Goal: Task Accomplishment & Management: Manage account settings

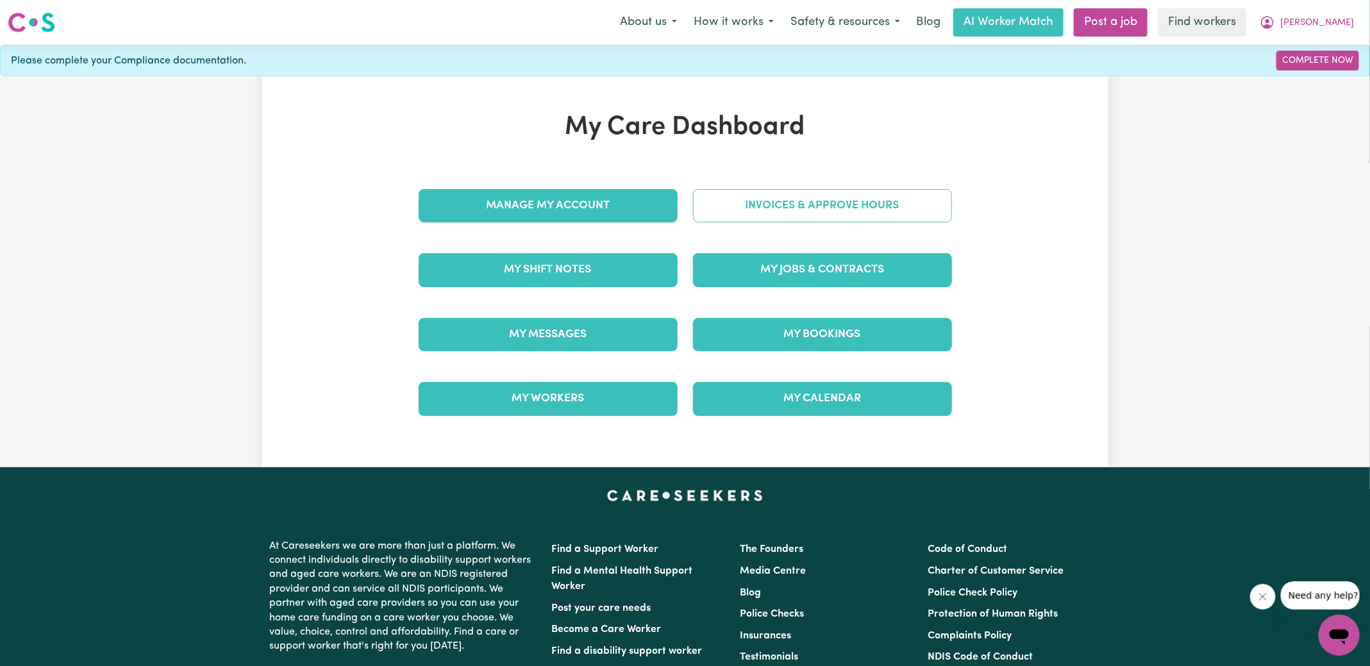
click at [726, 217] on link "Invoices & Approve Hours" at bounding box center [822, 205] width 259 height 33
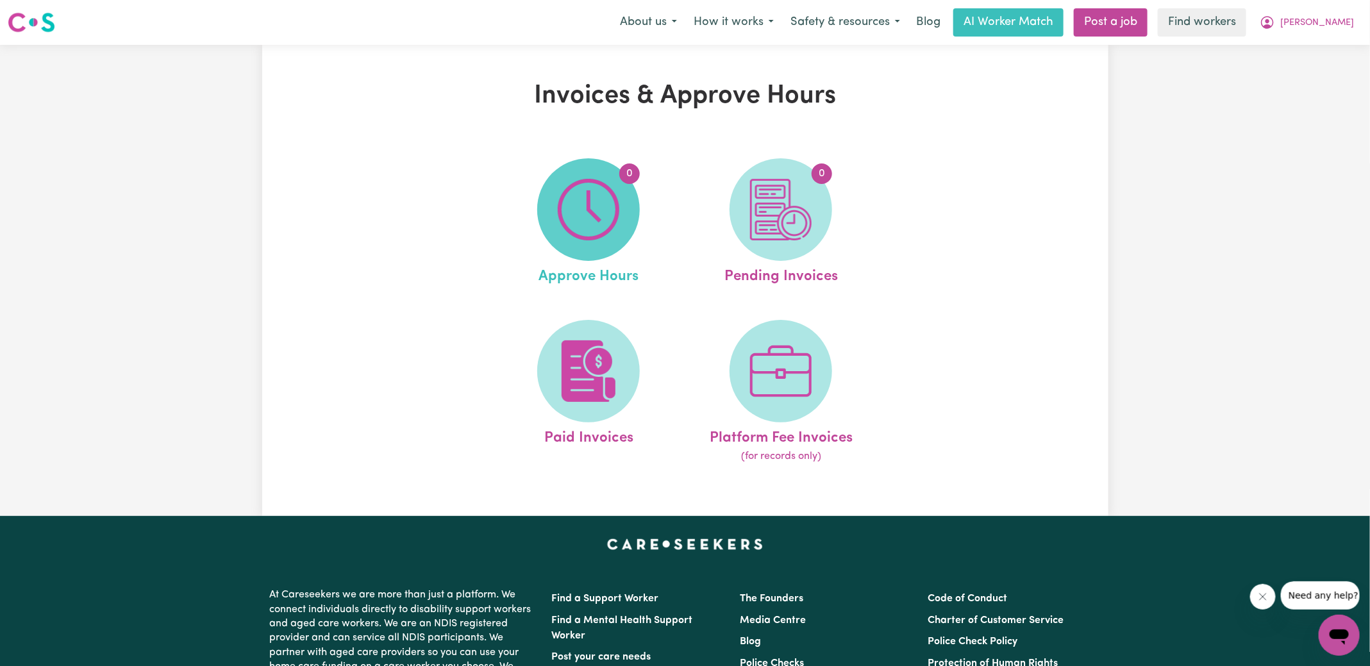
click at [614, 221] on img at bounding box center [589, 210] width 62 height 62
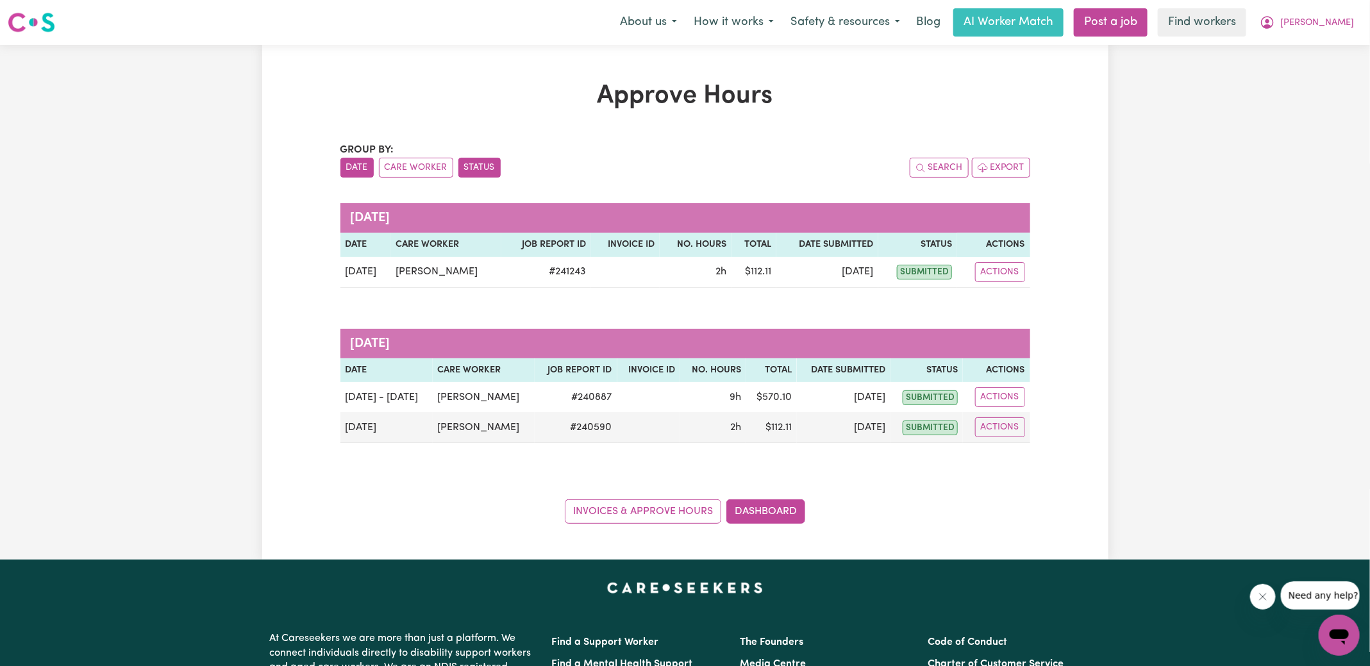
click at [492, 167] on button "Status" at bounding box center [479, 168] width 42 height 20
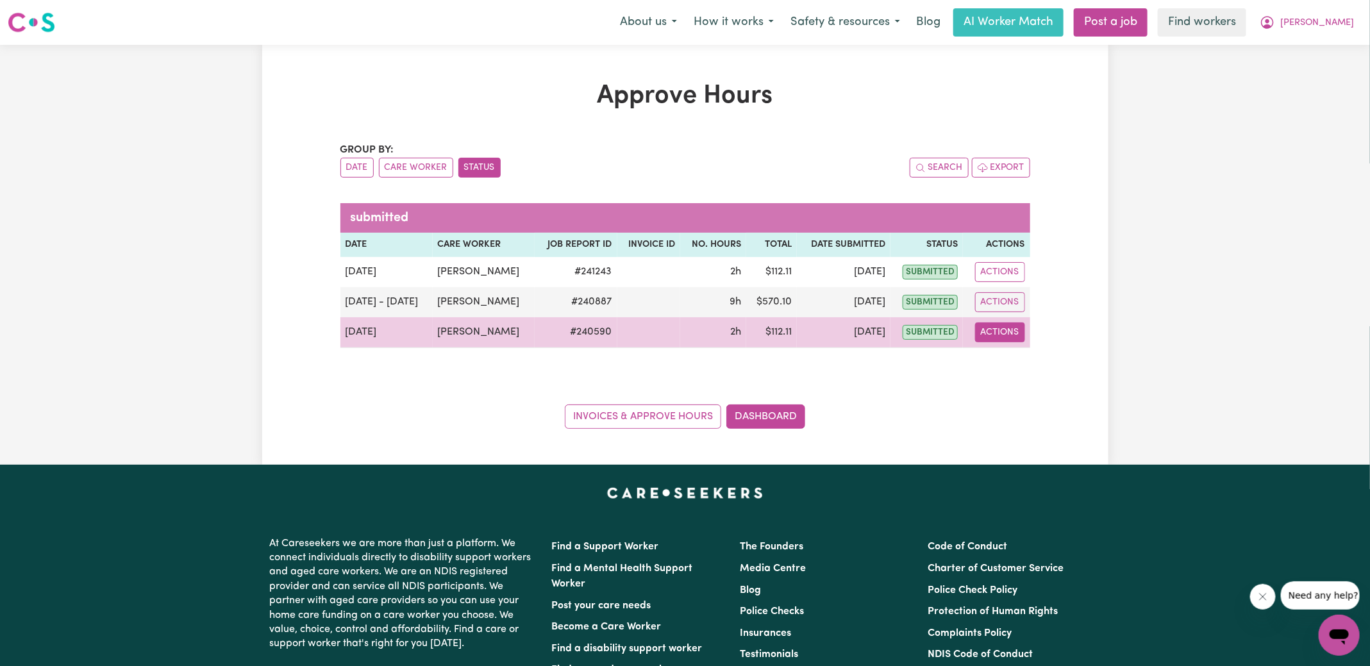
click at [982, 331] on button "Actions" at bounding box center [1000, 333] width 50 height 20
click at [1031, 366] on link "View Job Report" at bounding box center [1032, 362] width 110 height 26
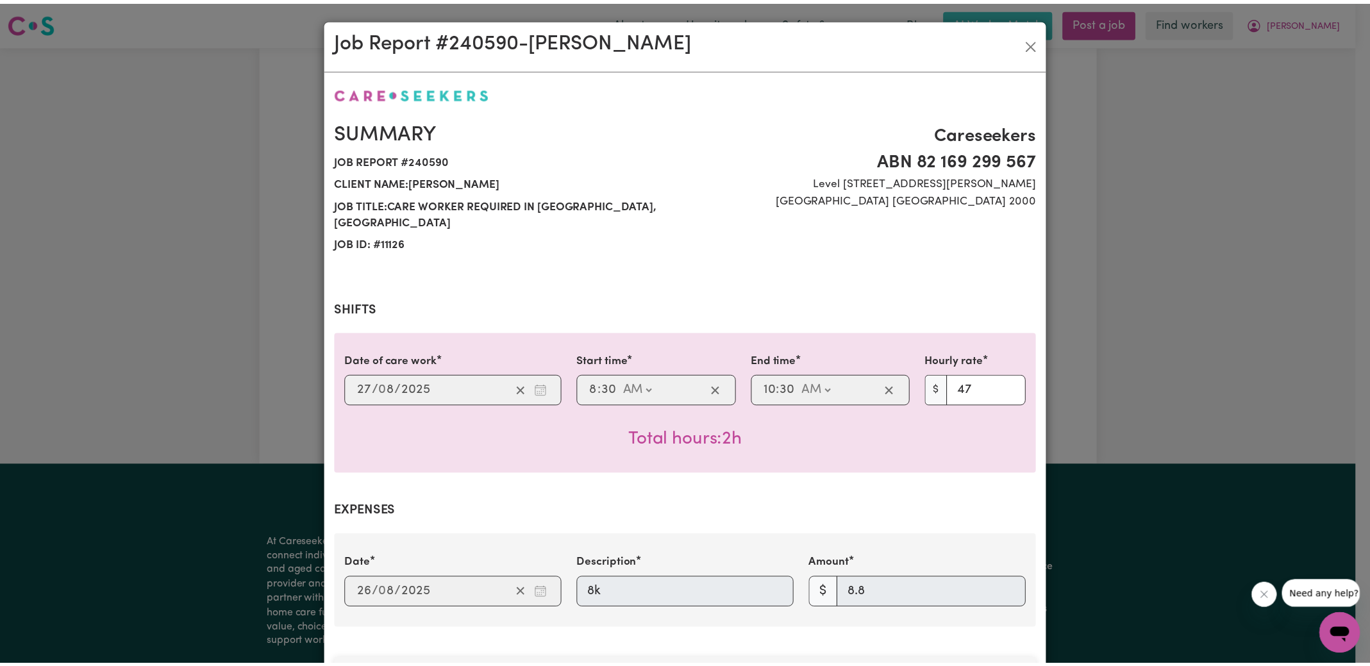
scroll to position [399, 0]
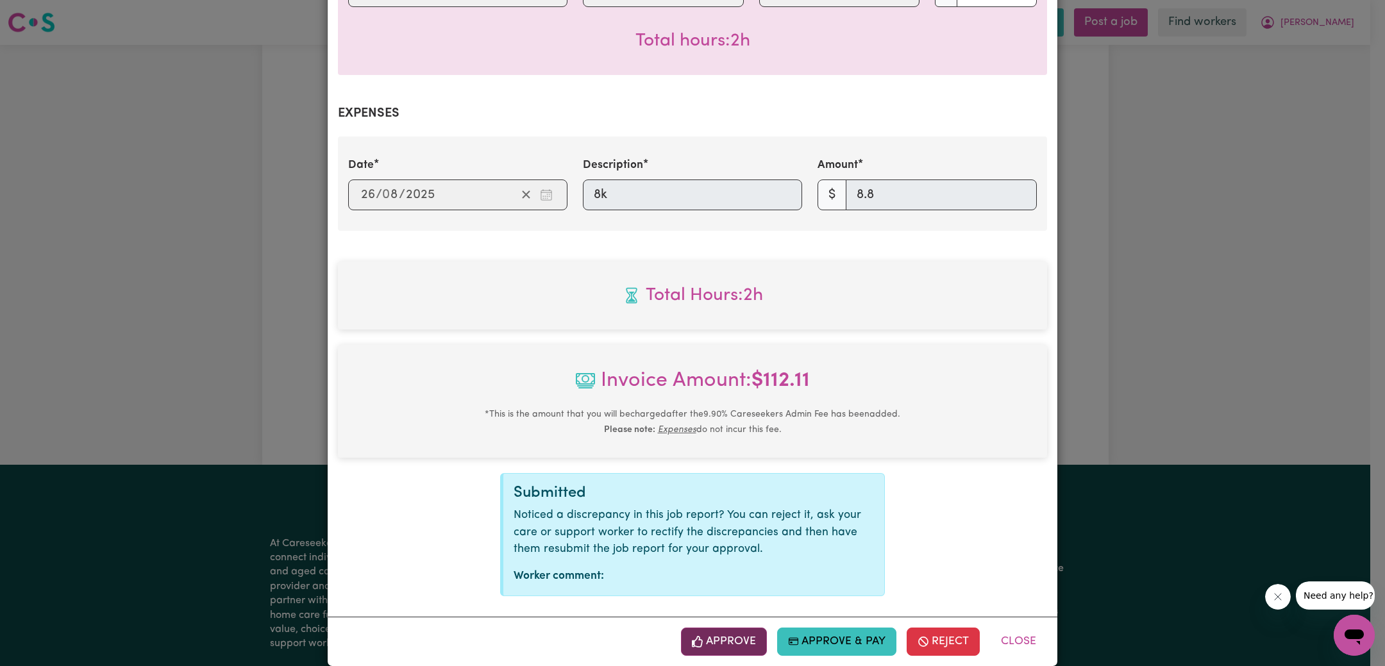
click at [722, 632] on button "Approve" at bounding box center [724, 642] width 86 height 28
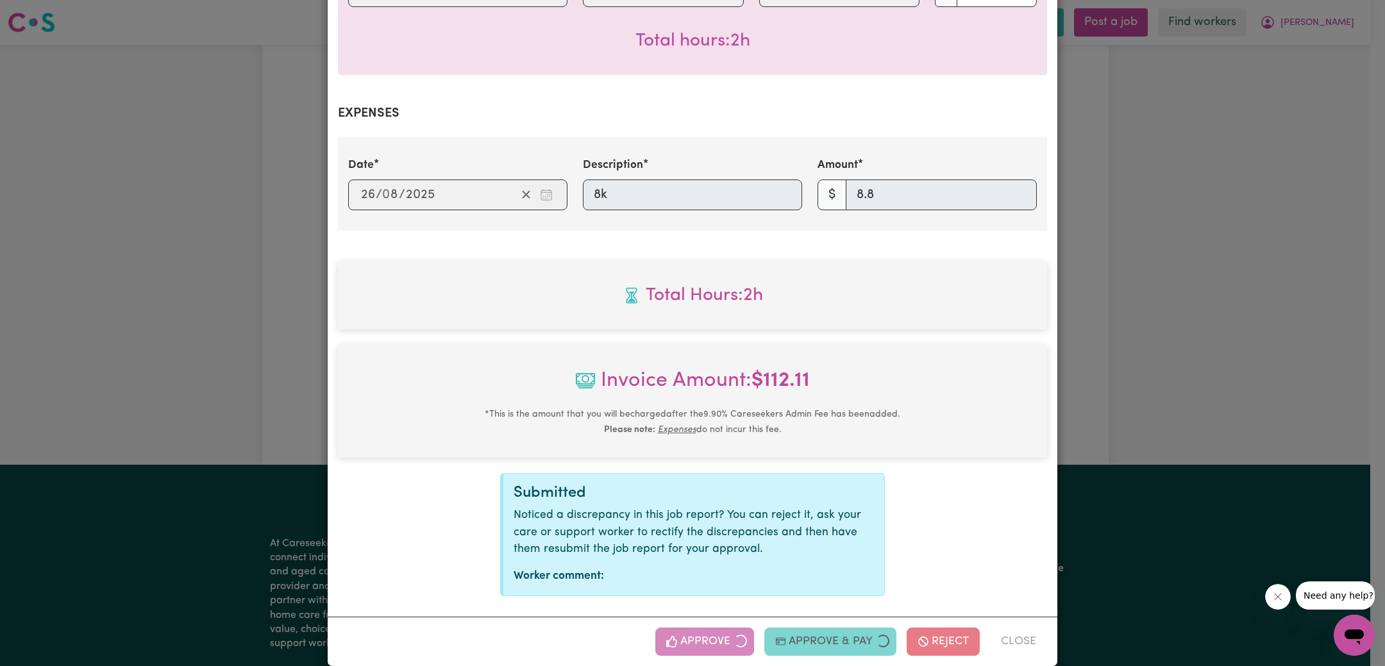
click at [1175, 366] on div "Job Report # 240590 - [PERSON_NAME] Summary Job report # 240590 Client name: [P…" at bounding box center [692, 333] width 1385 height 666
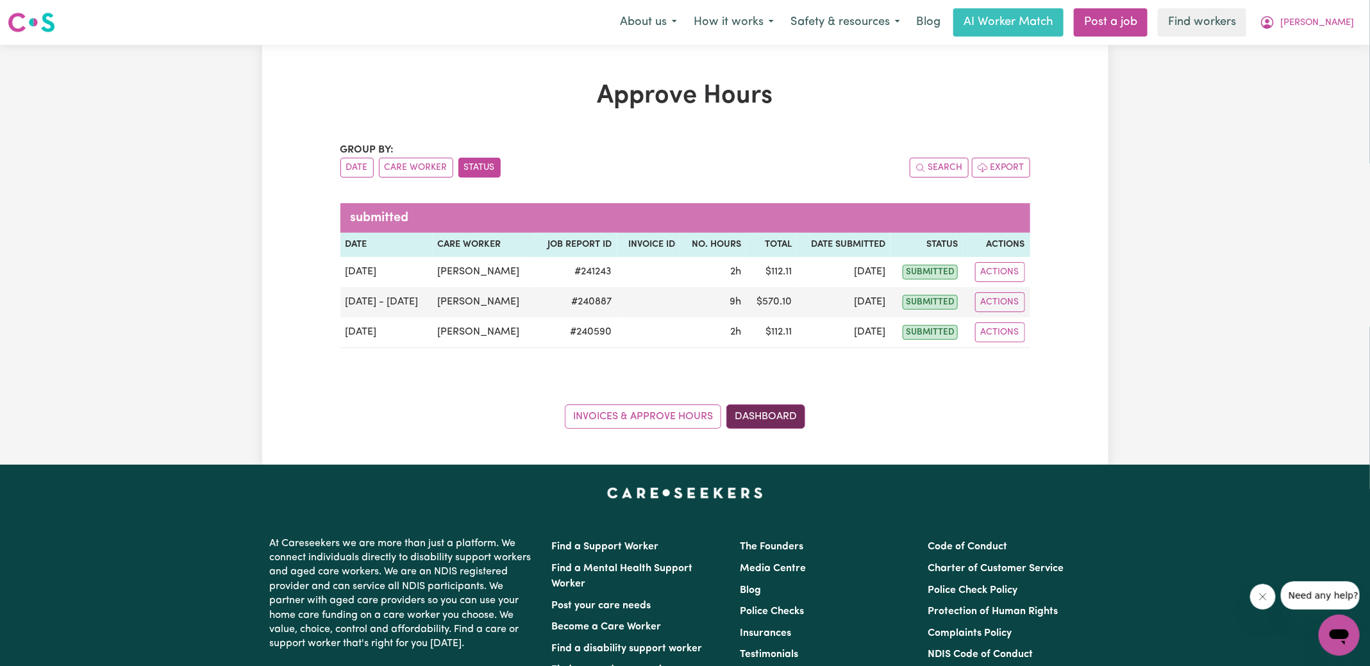
click at [776, 412] on link "Dashboard" at bounding box center [766, 417] width 79 height 24
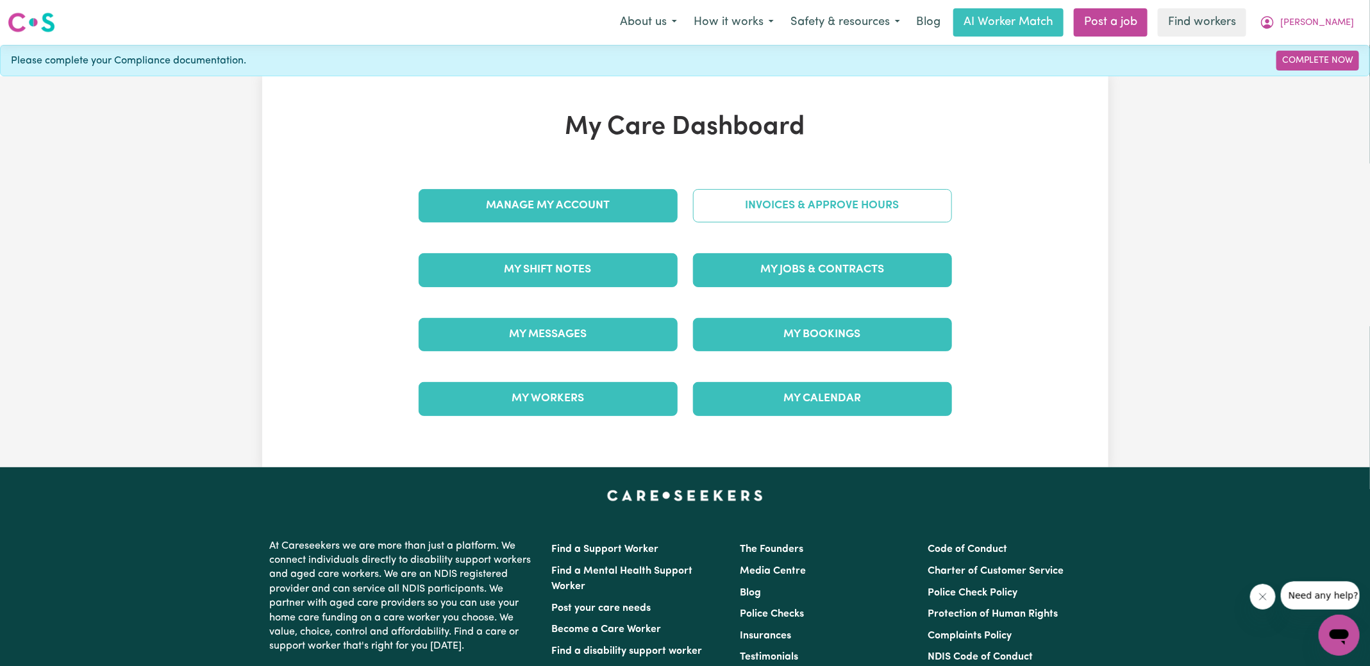
click at [793, 214] on link "Invoices & Approve Hours" at bounding box center [822, 205] width 259 height 33
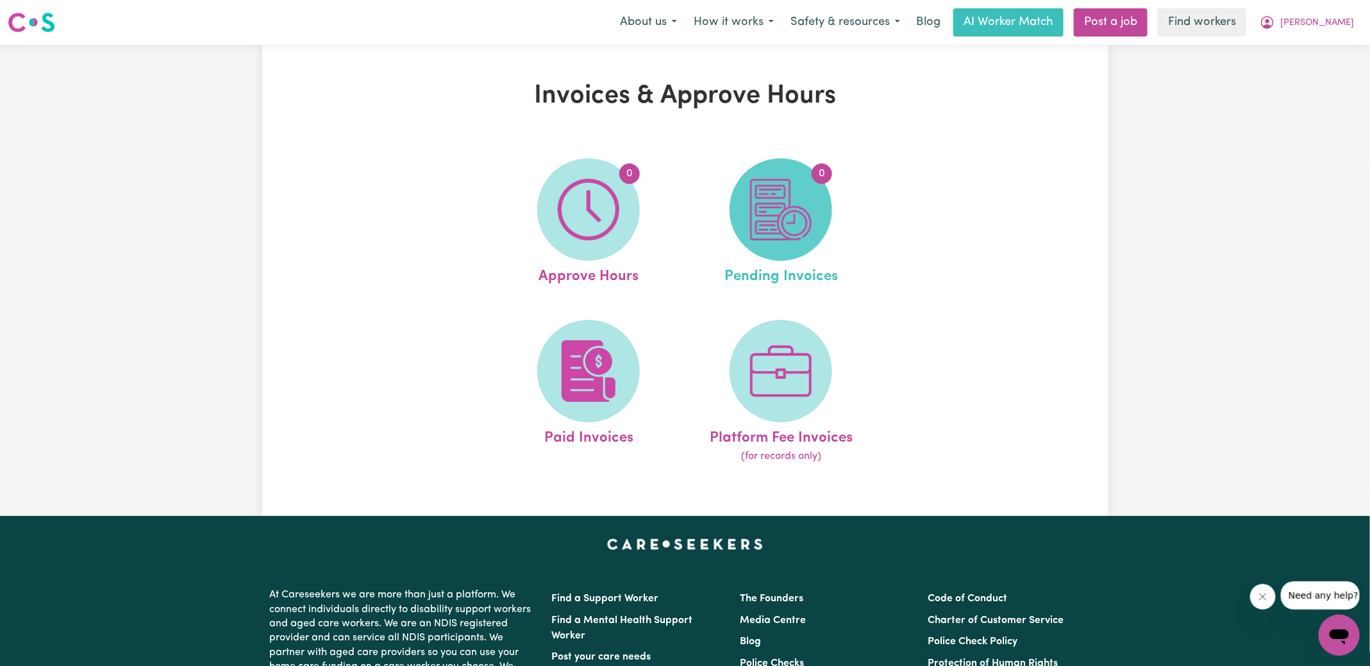
click at [785, 241] on span "0" at bounding box center [781, 209] width 103 height 103
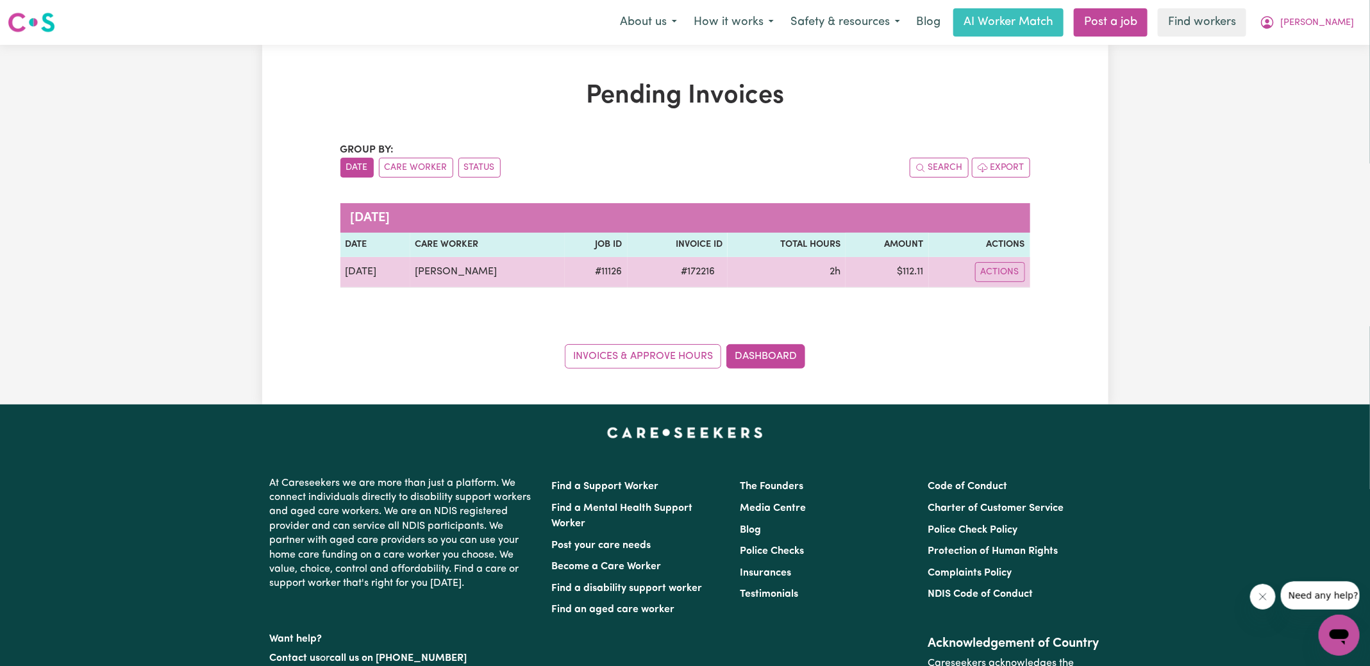
click at [694, 270] on span "# 172216" at bounding box center [697, 271] width 49 height 15
click at [694, 271] on span "# 172216" at bounding box center [697, 271] width 49 height 15
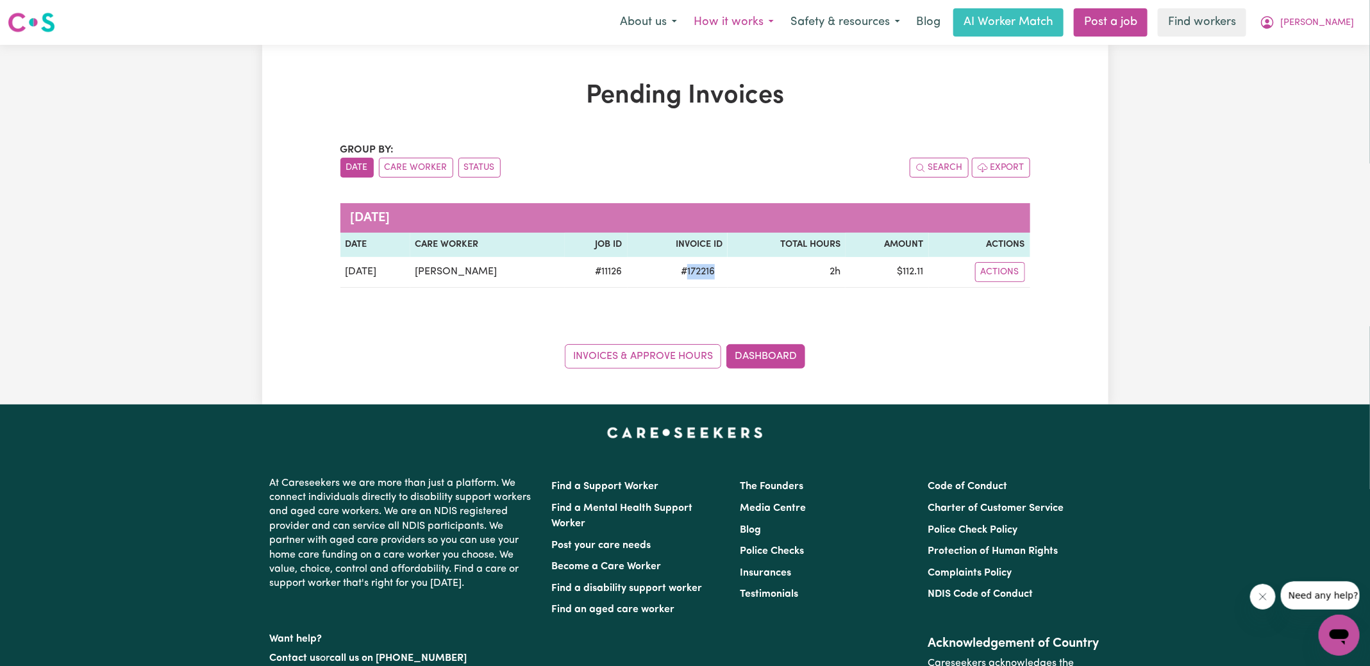
copy span "172216"
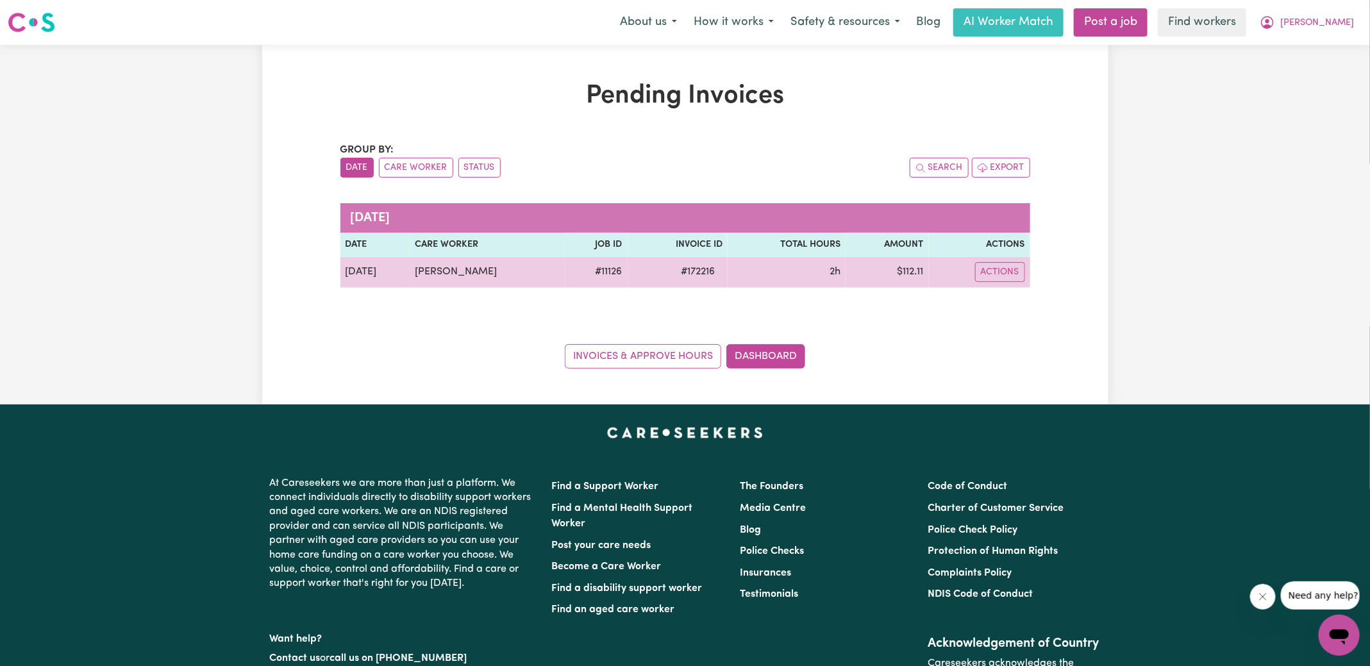
click at [914, 272] on td "$ 112.11" at bounding box center [887, 272] width 83 height 31
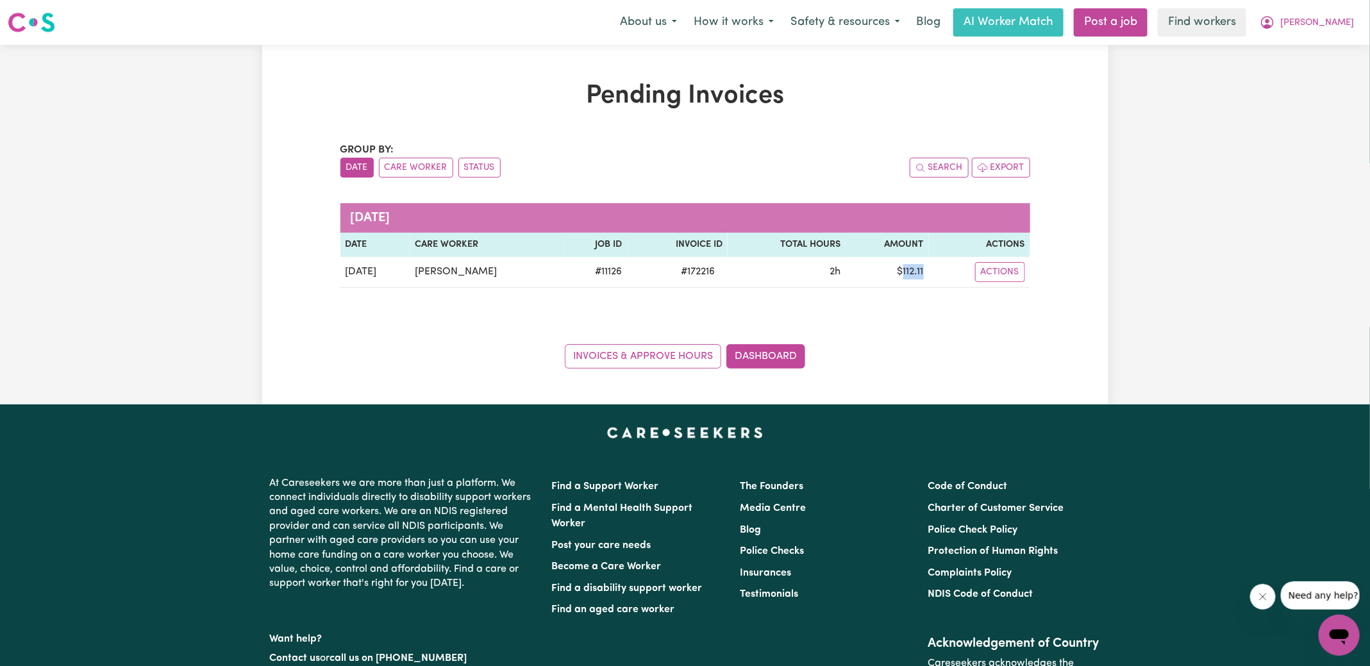
copy td "112.11"
drag, startPoint x: 1330, startPoint y: 17, endPoint x: 1327, endPoint y: 33, distance: 17.0
click at [1330, 17] on span "[PERSON_NAME]" at bounding box center [1318, 23] width 74 height 14
click at [1307, 71] on link "Logout" at bounding box center [1311, 74] width 101 height 24
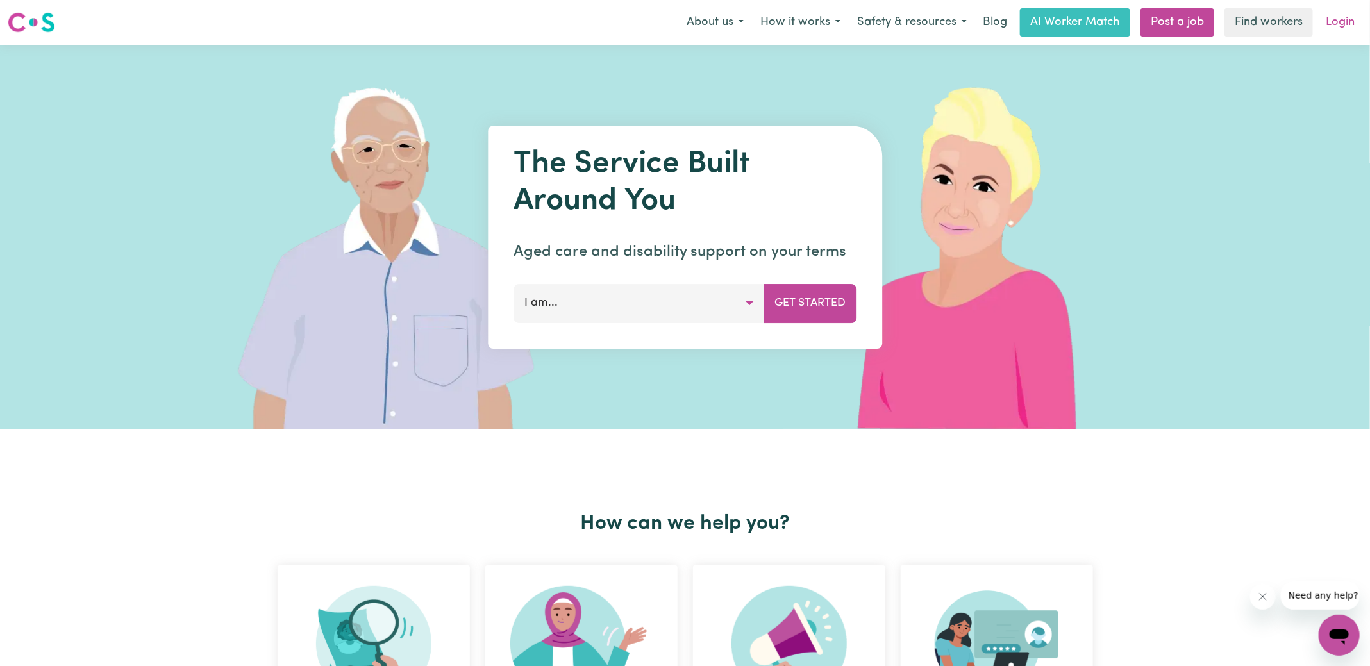
click at [1339, 31] on link "Login" at bounding box center [1340, 22] width 44 height 28
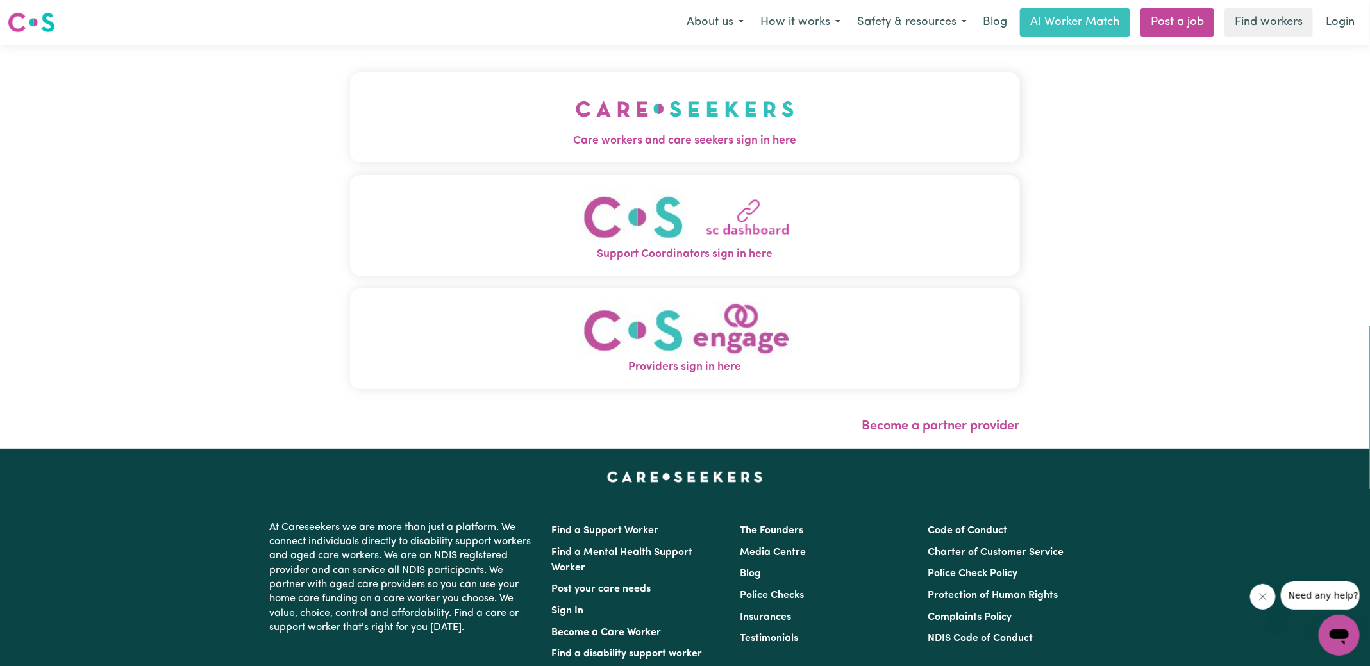
click at [569, 100] on button "Care workers and care seekers sign in here" at bounding box center [685, 117] width 670 height 90
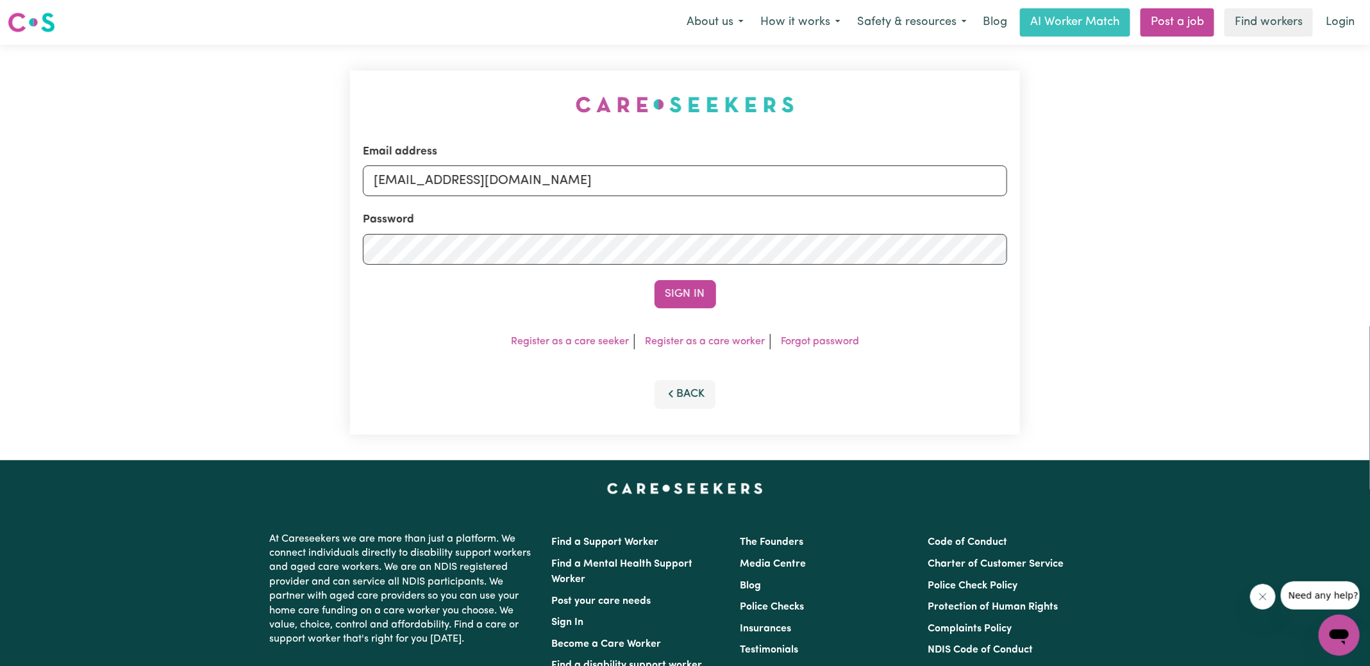
click at [400, 73] on div "Email address [EMAIL_ADDRESS][DOMAIN_NAME] Password Sign In Register as a care …" at bounding box center [685, 253] width 686 height 416
drag, startPoint x: 439, startPoint y: 179, endPoint x: 926, endPoint y: 205, distance: 487.4
click at [926, 206] on form "Email address [EMAIL_ADDRESS][DOMAIN_NAME] Password Sign In" at bounding box center [685, 226] width 644 height 165
type input "[EMAIL_ADDRESS][DOMAIN_NAME]"
click at [655, 280] on button "Sign In" at bounding box center [686, 294] width 62 height 28
